Goal: Task Accomplishment & Management: Use online tool/utility

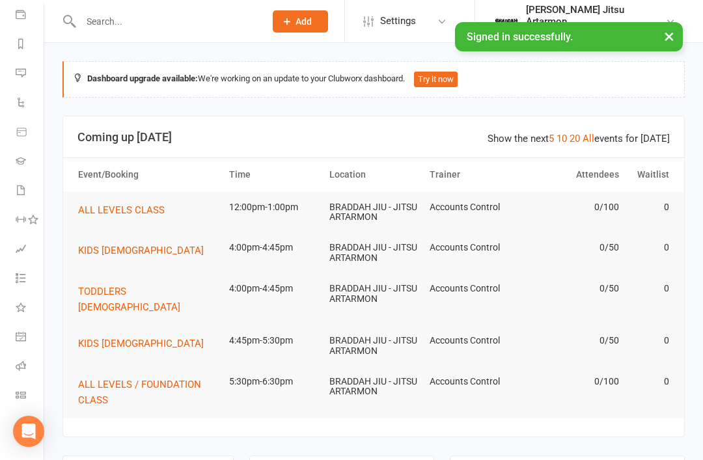
scroll to position [153, 0]
click at [27, 393] on link "Class check-in" at bounding box center [30, 396] width 29 height 29
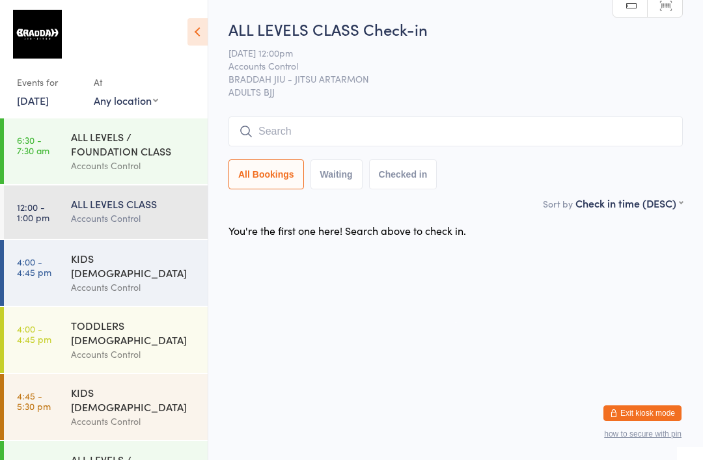
click at [107, 211] on div "ALL LEVELS CLASS" at bounding box center [134, 204] width 126 height 14
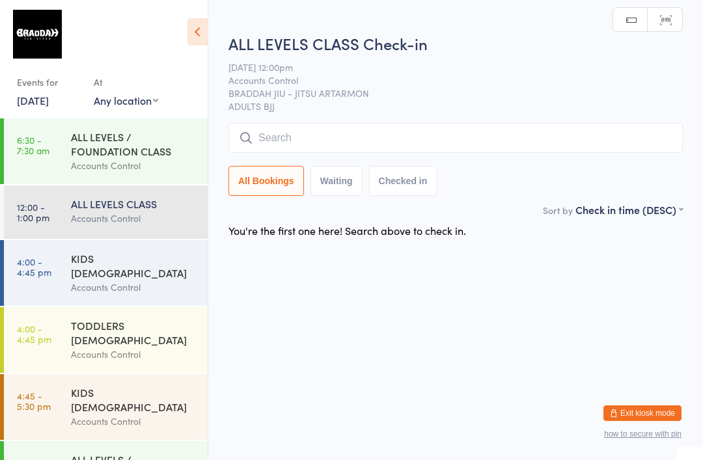
click at [294, 134] on input "search" at bounding box center [456, 138] width 454 height 30
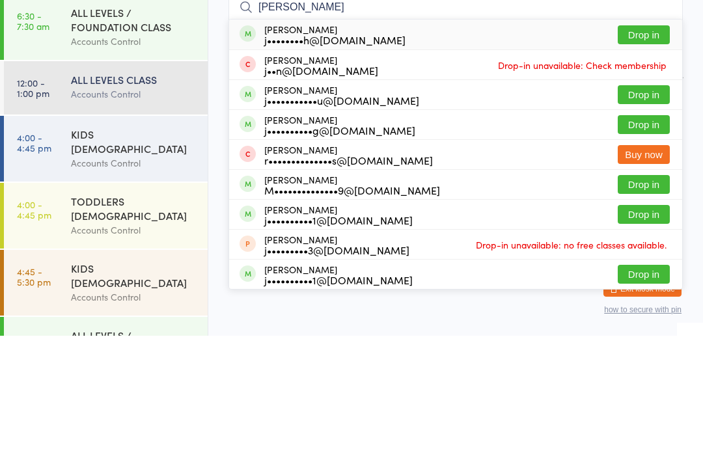
type input "John"
click at [645, 240] on button "Drop in" at bounding box center [644, 249] width 52 height 19
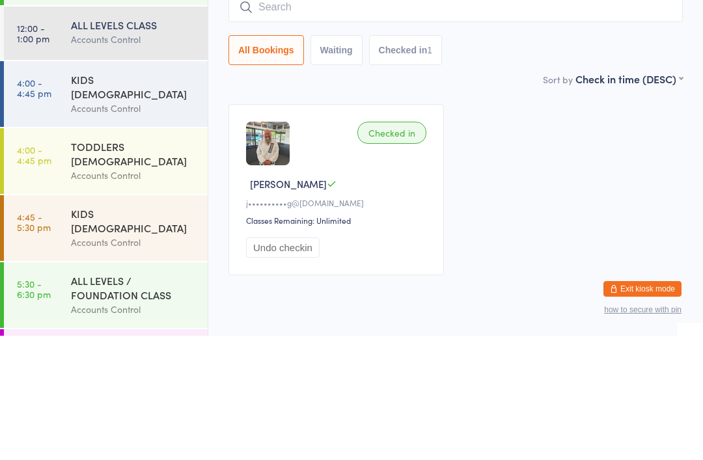
scroll to position [59, 0]
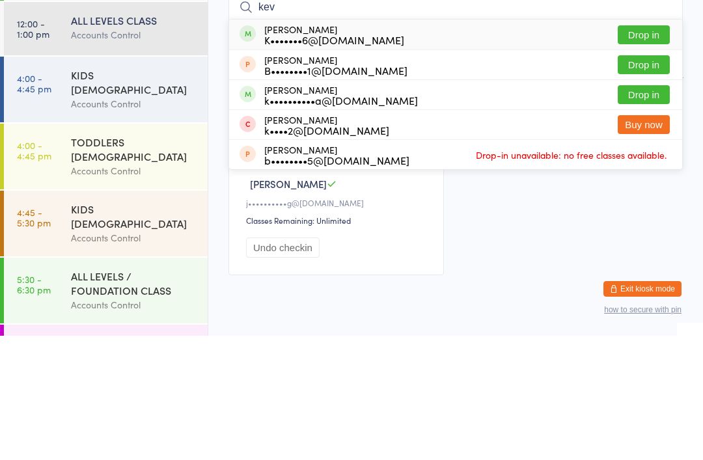
type input "kev"
click at [652, 150] on button "Drop in" at bounding box center [644, 159] width 52 height 19
